Goal: Information Seeking & Learning: Learn about a topic

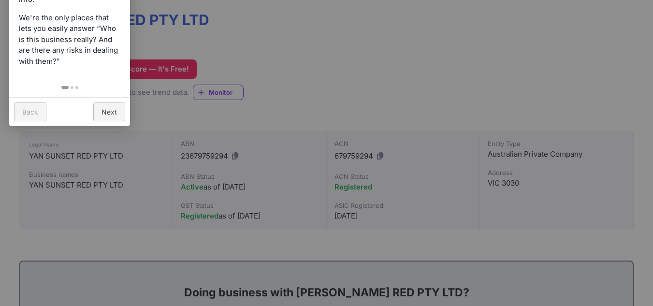
scroll to position [145, 0]
click at [103, 258] on div at bounding box center [326, 153] width 653 height 306
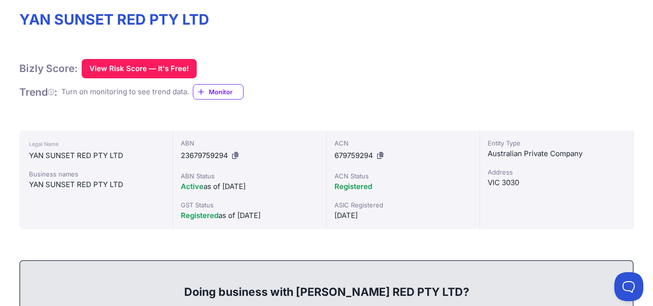
scroll to position [0, 0]
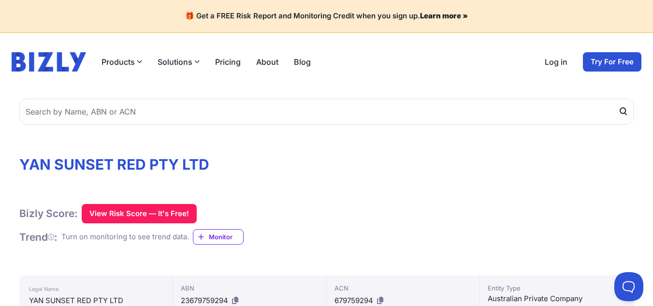
click at [264, 60] on link "About" at bounding box center [267, 62] width 22 height 12
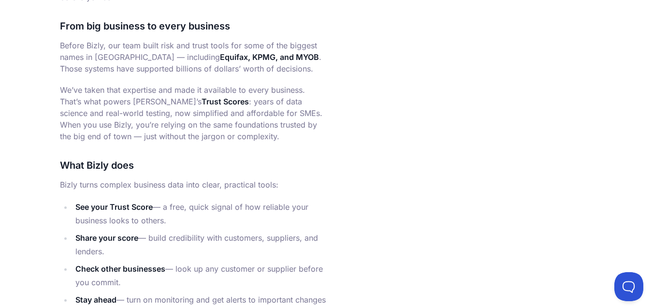
scroll to position [677, 0]
